Goal: Information Seeking & Learning: Understand process/instructions

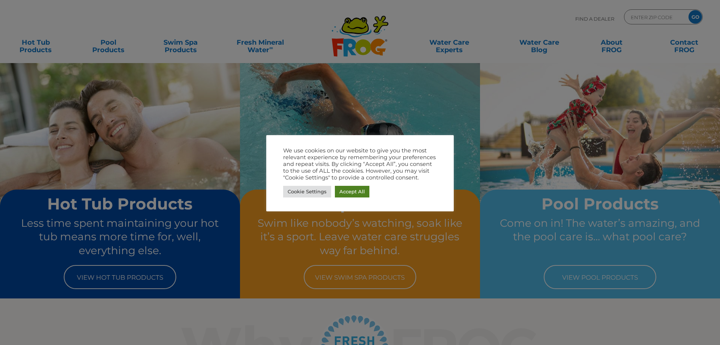
click at [363, 191] on link "Accept All" at bounding box center [352, 192] width 35 height 12
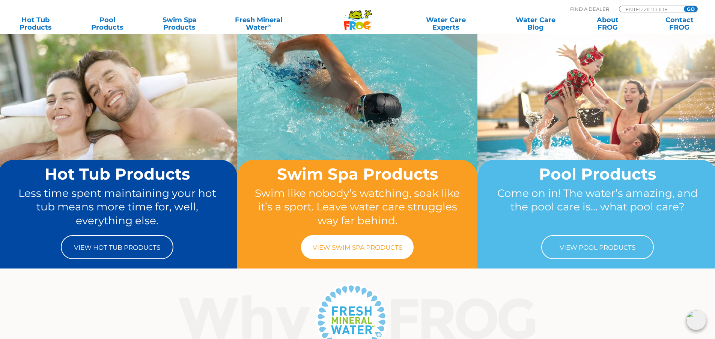
scroll to position [75, 0]
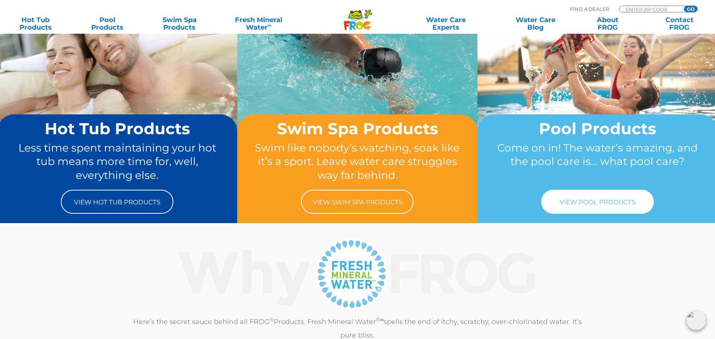
click at [604, 203] on link "View Pool Products" at bounding box center [597, 202] width 113 height 24
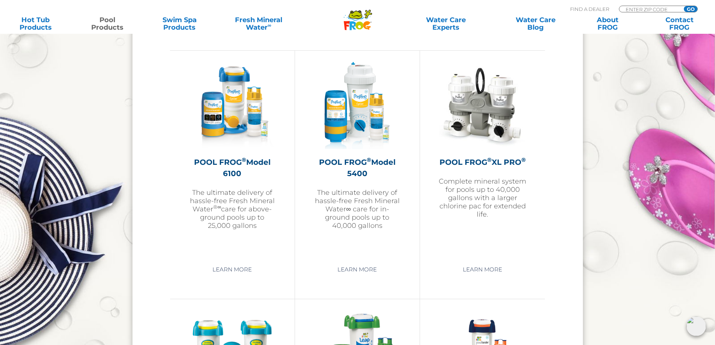
scroll to position [1094, 0]
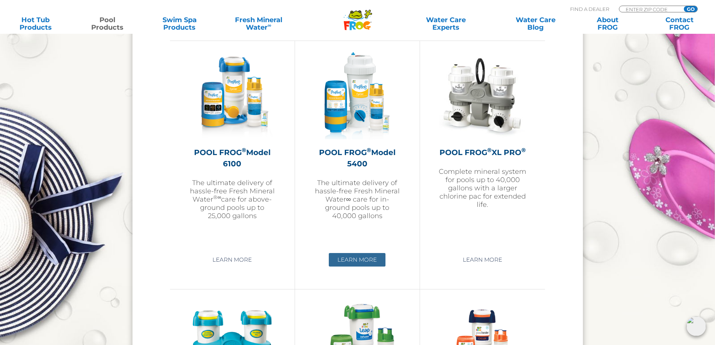
click at [370, 259] on link "Learn More" at bounding box center [357, 260] width 57 height 14
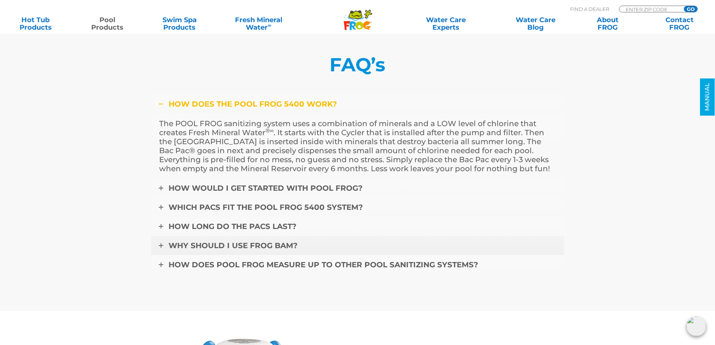
scroll to position [2589, 0]
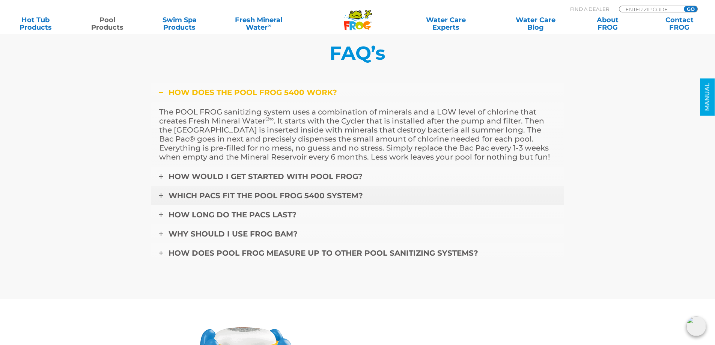
click at [269, 193] on span "Which pacs fit the POOL FROG 5400 system?" at bounding box center [265, 195] width 194 height 9
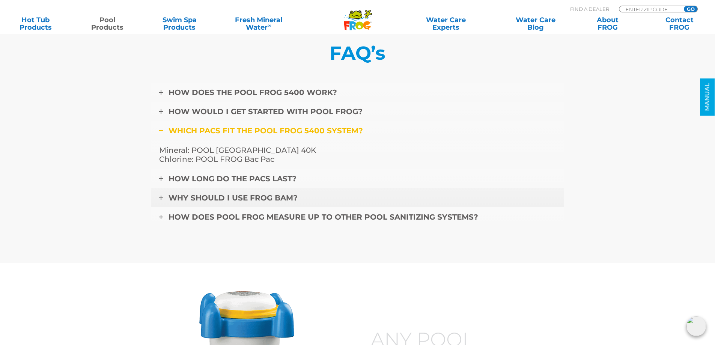
click at [262, 199] on span "Why should I use FROG BAM?" at bounding box center [232, 197] width 129 height 9
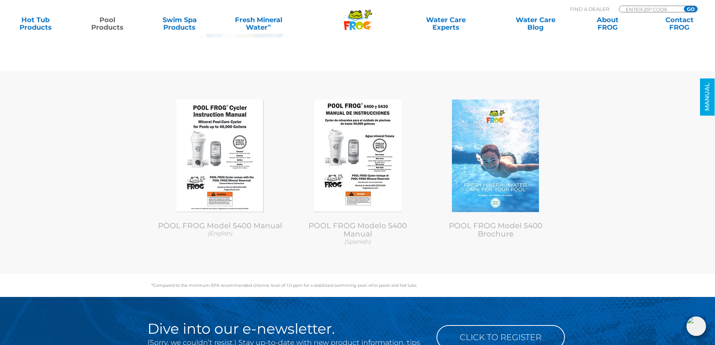
scroll to position [3077, 0]
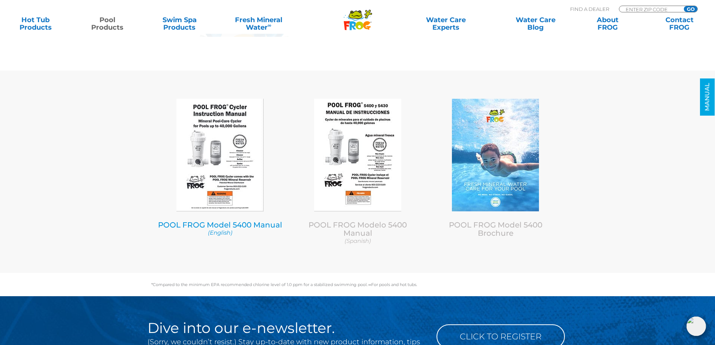
click at [241, 227] on link "POOL FROG Model 5400 Manual (English)" at bounding box center [220, 228] width 126 height 16
